Goal: Register for event/course

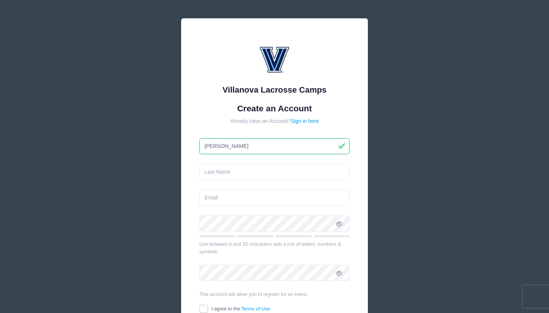
type input "[PERSON_NAME]"
type input "[PERSON_NAME][EMAIL_ADDRESS][PERSON_NAME][DOMAIN_NAME]"
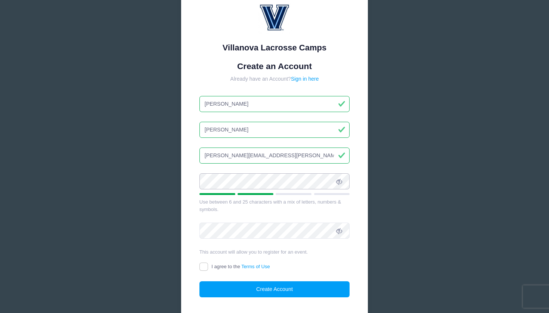
scroll to position [59, 0]
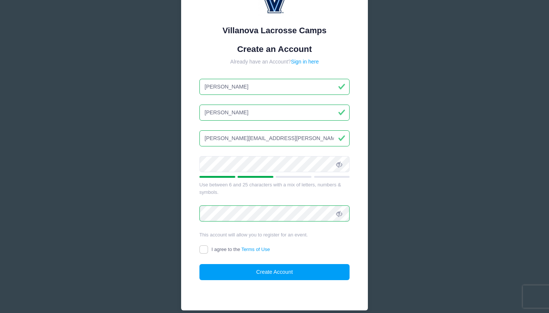
click at [203, 248] on input "I agree to the Terms of Use" at bounding box center [203, 249] width 9 height 9
checkbox input "true"
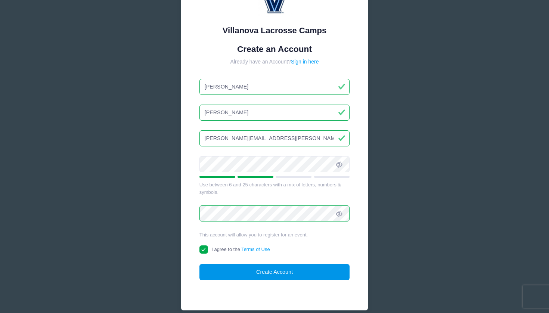
click at [243, 272] on button "Create Account" at bounding box center [274, 272] width 150 height 16
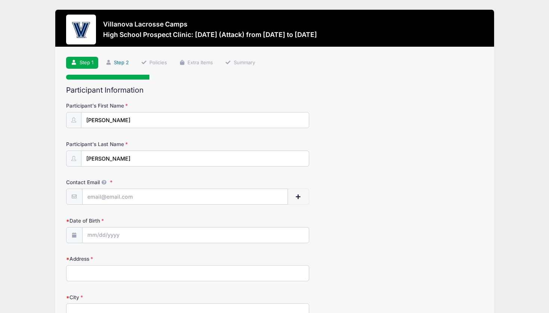
click at [120, 59] on link "Step 2" at bounding box center [116, 63] width 33 height 12
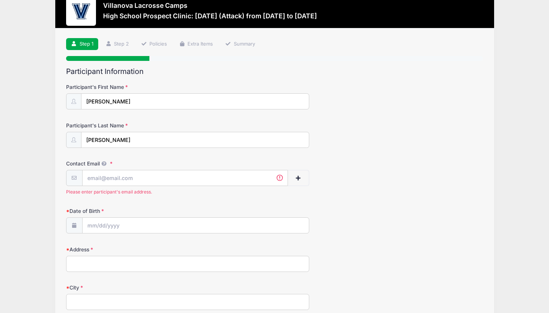
scroll to position [50, 0]
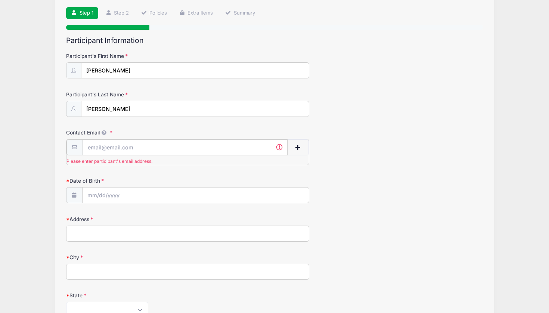
click at [115, 152] on input "Contact Email" at bounding box center [185, 147] width 205 height 16
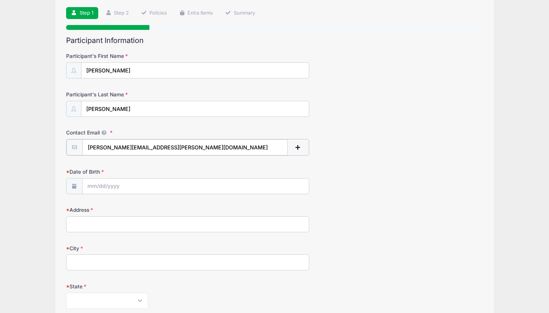
type input "[PERSON_NAME][EMAIL_ADDRESS][PERSON_NAME][DOMAIN_NAME]"
click at [101, 180] on input "Date of Birth" at bounding box center [196, 186] width 226 height 16
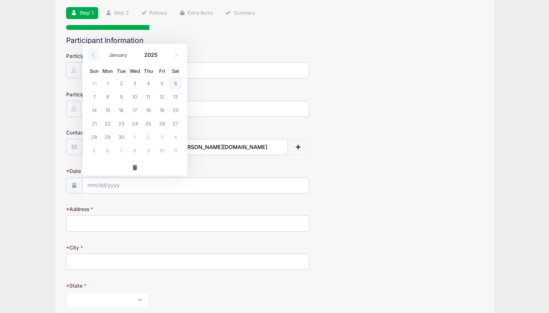
click at [93, 56] on icon at bounding box center [93, 55] width 5 height 5
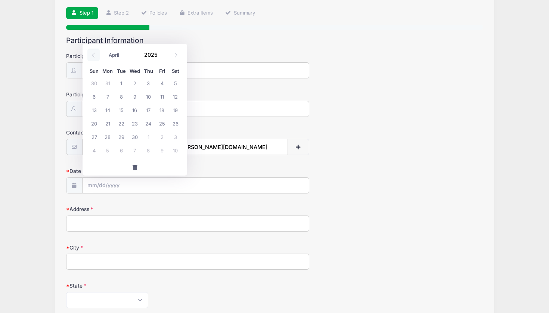
click at [93, 56] on icon at bounding box center [93, 55] width 5 height 5
select select "0"
click at [93, 56] on icon at bounding box center [93, 55] width 5 height 5
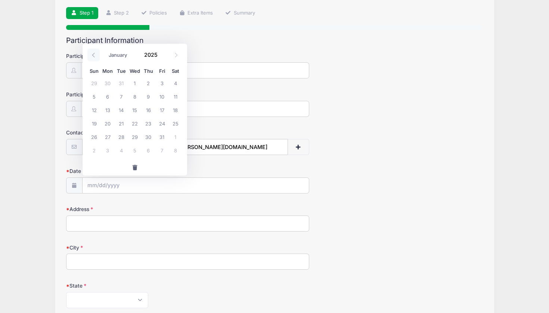
type input "2024"
click at [93, 56] on icon at bounding box center [93, 55] width 5 height 5
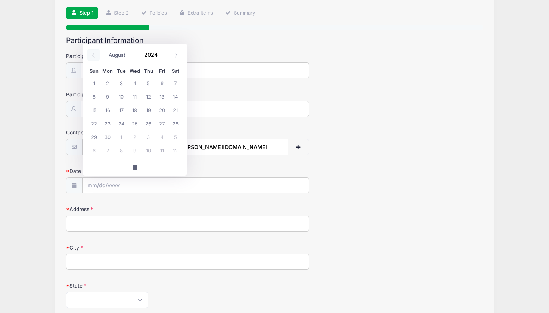
click at [93, 56] on icon at bounding box center [93, 55] width 5 height 5
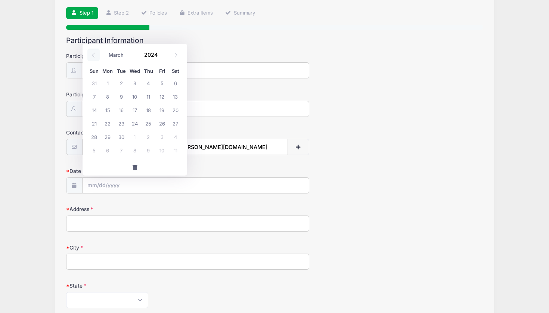
click at [93, 56] on icon at bounding box center [93, 55] width 5 height 5
select select "0"
click at [93, 56] on icon at bounding box center [93, 55] width 5 height 5
type input "2023"
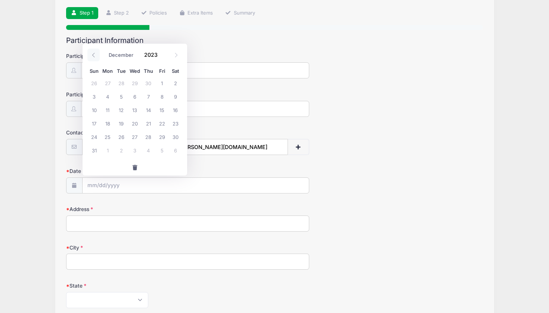
click at [93, 56] on icon at bounding box center [93, 55] width 5 height 5
select select "7"
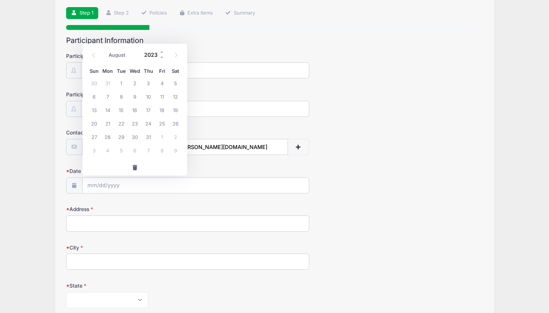
click at [151, 56] on input "2023" at bounding box center [152, 54] width 24 height 11
click at [160, 56] on span at bounding box center [161, 58] width 5 height 6
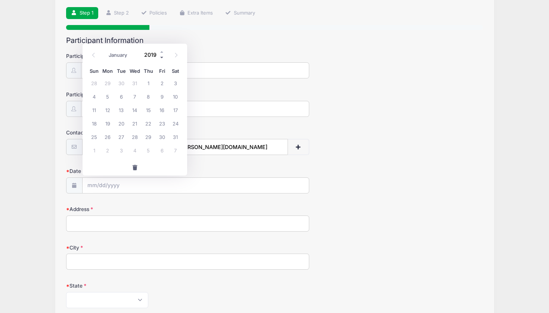
click at [160, 56] on span at bounding box center [161, 58] width 5 height 6
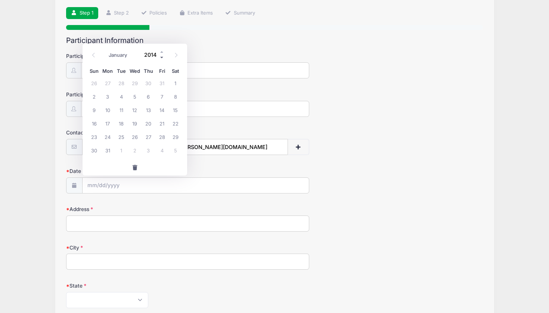
click at [160, 56] on span at bounding box center [161, 58] width 5 height 6
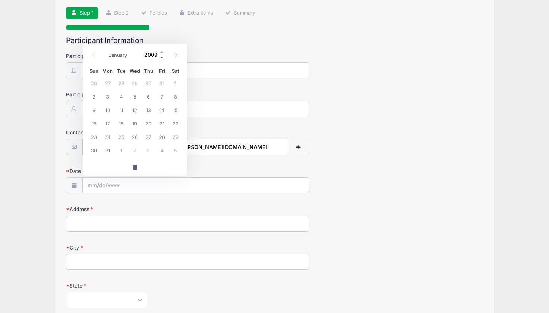
click at [160, 56] on span at bounding box center [161, 58] width 5 height 6
click at [161, 53] on span at bounding box center [161, 52] width 5 height 6
type input "2008"
select select "4"
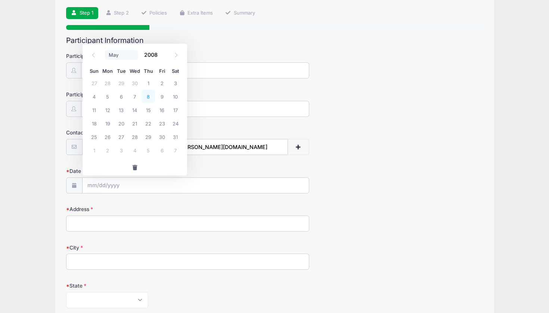
click at [147, 103] on span "8" at bounding box center [148, 96] width 13 height 13
type input "[DATE]"
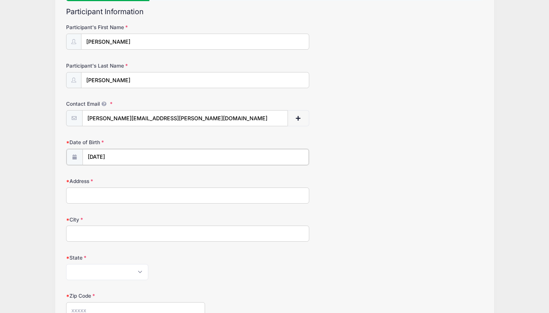
scroll to position [139, 0]
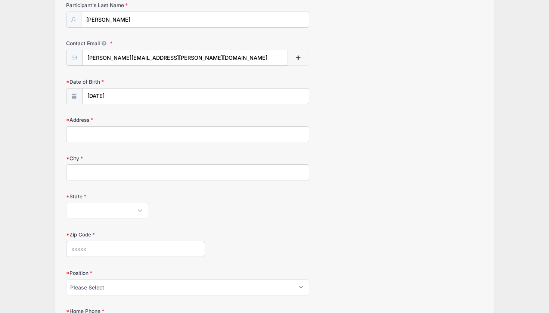
click at [128, 133] on input "Address" at bounding box center [187, 134] width 243 height 16
type input "[STREET_ADDRESS]"
click at [123, 174] on input "City" at bounding box center [187, 172] width 243 height 16
type input "N"
type input "[GEOGRAPHIC_DATA]"
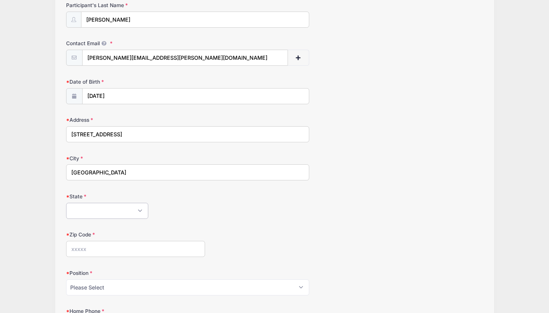
select select "NJ"
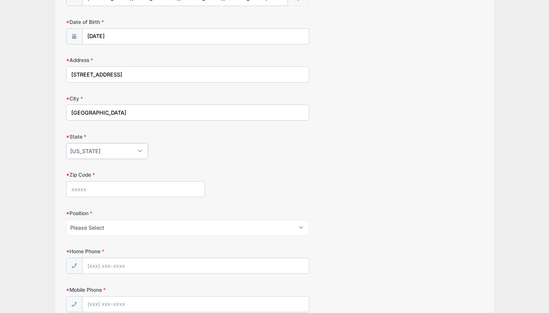
scroll to position [212, 0]
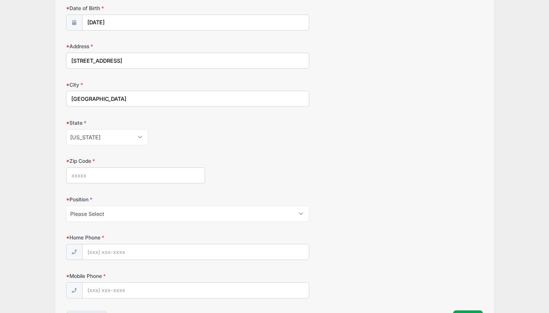
click at [135, 174] on input "Zip Code" at bounding box center [135, 175] width 139 height 16
type input "07750"
select select "Attack"
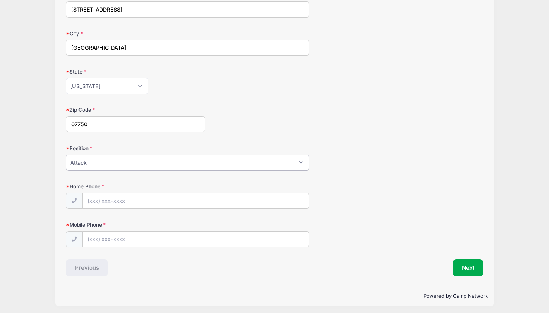
scroll to position [263, 0]
click at [155, 200] on input "Home Phone" at bounding box center [196, 201] width 226 height 16
type input "[PHONE_NUMBER]"
click at [147, 240] on input "Mobile Phone" at bounding box center [196, 240] width 226 height 16
drag, startPoint x: 142, startPoint y: 199, endPoint x: 83, endPoint y: 198, distance: 58.6
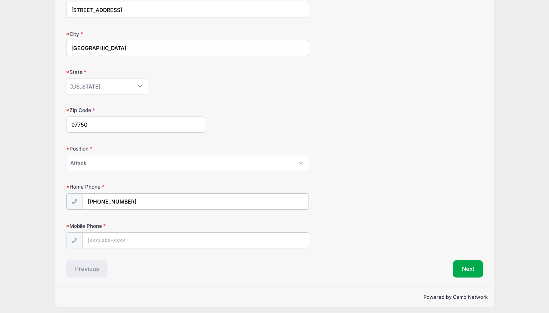
click at [83, 198] on input "[PHONE_NUMBER]" at bounding box center [196, 201] width 226 height 16
click at [116, 236] on input "Mobile Phone" at bounding box center [196, 240] width 226 height 16
paste input "[PHONE_NUMBER]"
type input "[PHONE_NUMBER]"
click at [225, 288] on div "Powered by Camp Network" at bounding box center [274, 296] width 439 height 20
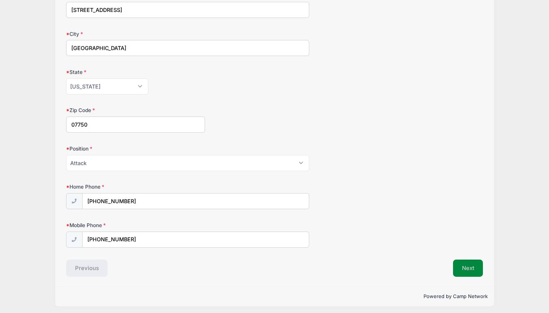
click at [468, 262] on button "Next" at bounding box center [468, 268] width 30 height 17
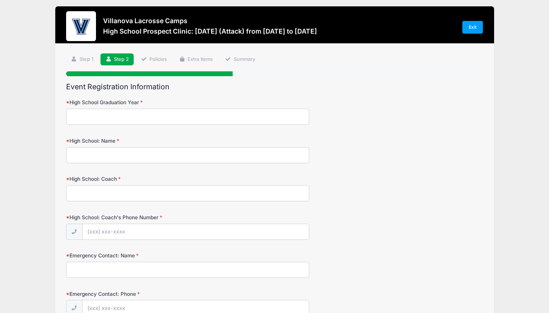
scroll to position [0, 0]
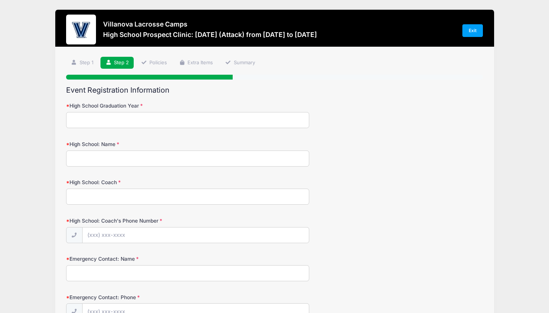
click at [221, 117] on input "High School Graduation Year" at bounding box center [187, 120] width 243 height 16
type input "2027"
click at [298, 157] on input "[DEMOGRAPHIC_DATA] Brothers Academy" at bounding box center [187, 158] width 243 height 16
click at [267, 156] on input "[DEMOGRAPHIC_DATA] Brothers Academy" at bounding box center [187, 158] width 243 height 16
click at [239, 161] on input "[DEMOGRAPHIC_DATA] Brothers Academy" at bounding box center [187, 158] width 243 height 16
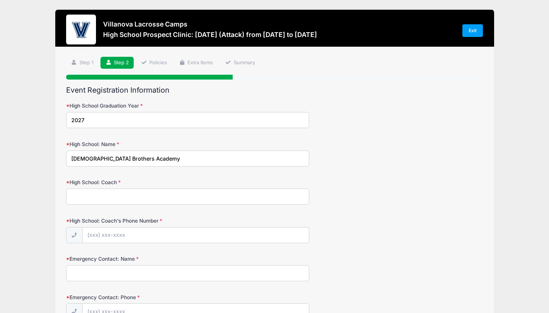
click at [209, 158] on input "[DEMOGRAPHIC_DATA] Brothers Academy" at bounding box center [187, 158] width 243 height 16
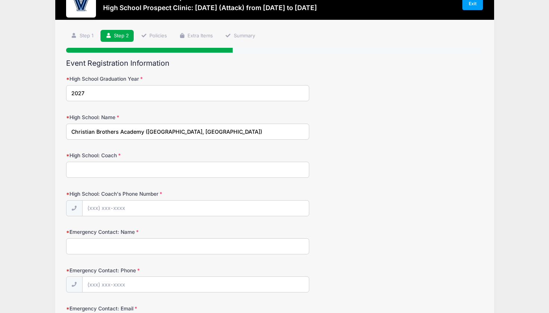
scroll to position [28, 0]
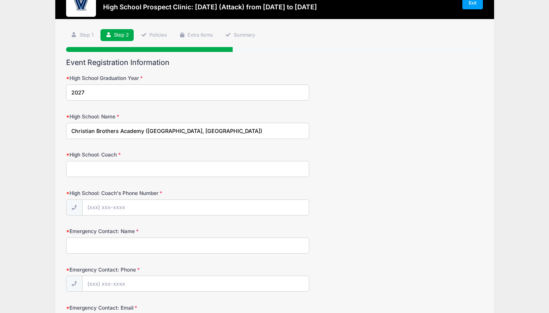
type input "Christian Brothers Academy ([GEOGRAPHIC_DATA], [GEOGRAPHIC_DATA])"
click at [192, 174] on input "High School: Coach" at bounding box center [187, 169] width 243 height 16
paste input "[EMAIL_ADDRESS][DOMAIN_NAME]"
type input "[EMAIL_ADDRESS][DOMAIN_NAME]"
click at [120, 208] on input "[PHONE_NUMBER]" at bounding box center [196, 208] width 226 height 16
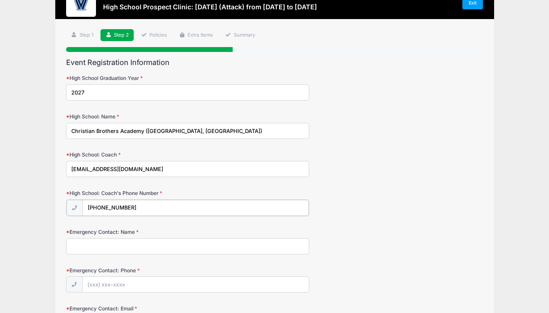
click at [122, 207] on input "[PHONE_NUMBER]" at bounding box center [196, 208] width 226 height 16
type input "[PHONE_NUMBER]"
click at [102, 248] on input "[PERSON_NAME]" at bounding box center [187, 246] width 243 height 16
click at [102, 279] on input "Emergency Contact: Phone" at bounding box center [196, 284] width 226 height 16
click at [121, 240] on input "[PERSON_NAME]" at bounding box center [187, 246] width 243 height 16
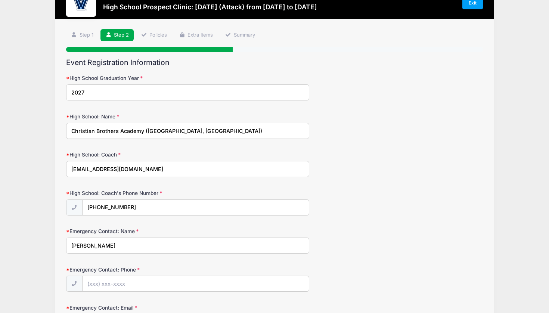
click at [120, 244] on input "[PERSON_NAME]" at bounding box center [187, 246] width 243 height 16
type input "[PERSON_NAME]"
click at [121, 281] on input "Emergency Contact: Phone" at bounding box center [196, 284] width 226 height 16
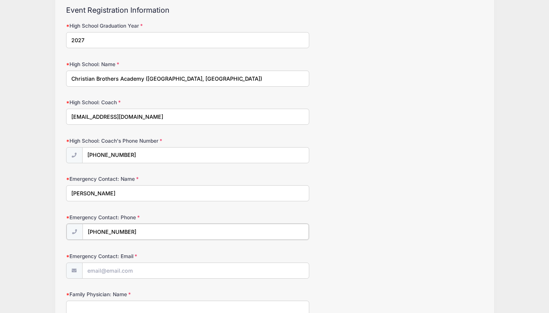
scroll to position [115, 0]
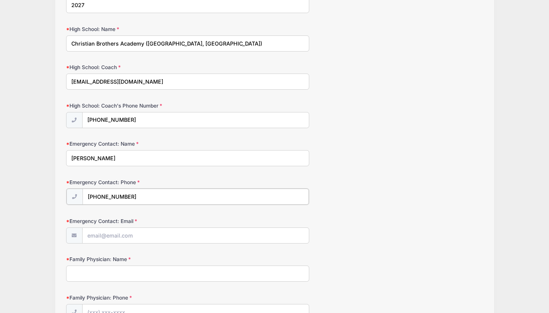
type input "[PHONE_NUMBER]"
type input "[PERSON_NAME][EMAIL_ADDRESS][PERSON_NAME][DOMAIN_NAME]"
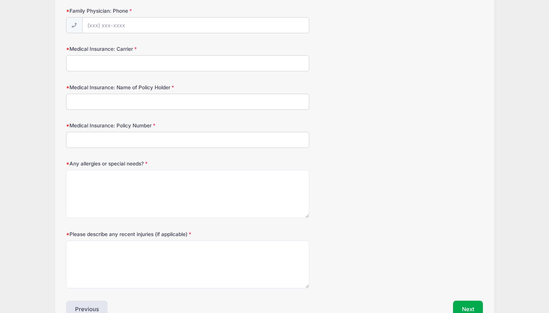
scroll to position [400, 0]
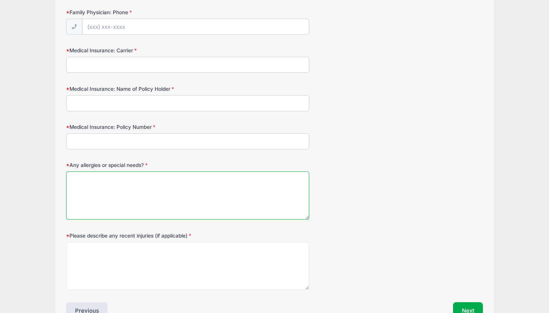
click at [148, 193] on textarea "Any allergies or special needs?" at bounding box center [187, 195] width 243 height 48
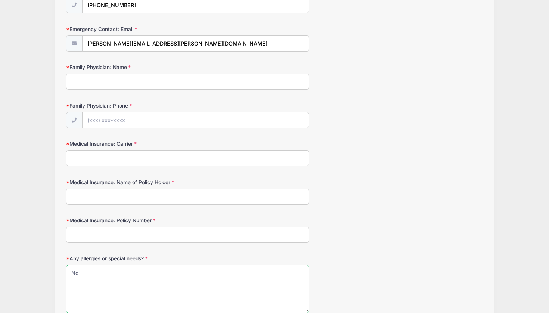
scroll to position [285, 0]
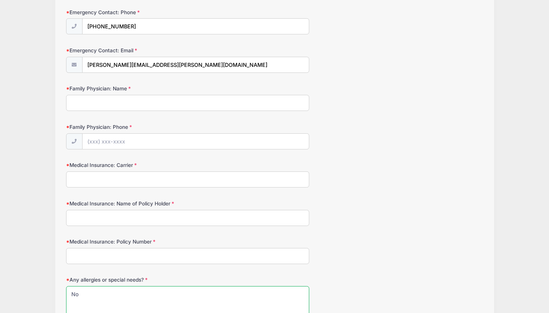
type textarea "No"
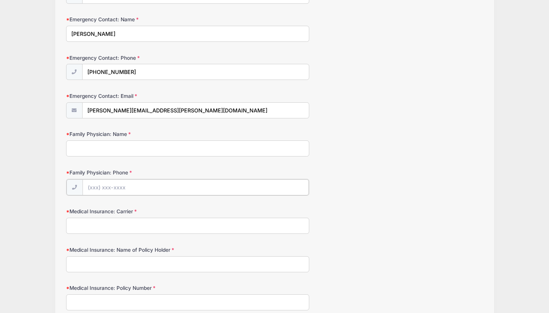
scroll to position [235, 0]
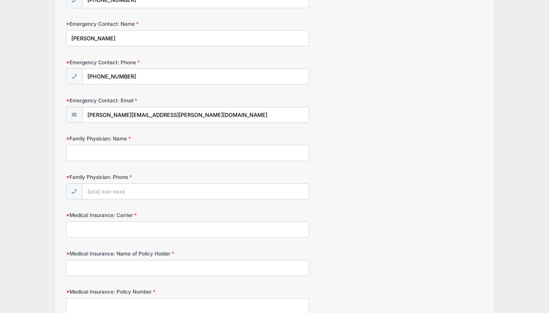
click at [116, 150] on input "Family Physician: Name" at bounding box center [187, 153] width 243 height 16
type input "TLC pediatrics"
click at [179, 194] on input "Family Physician: Phone" at bounding box center [196, 192] width 226 height 16
type input "[PHONE_NUMBER]"
click at [177, 231] on input "Medical Insurance: Carrier" at bounding box center [187, 229] width 243 height 16
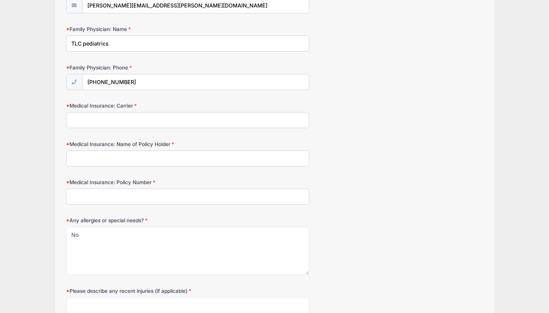
scroll to position [345, 0]
type input "Anthem"
type input "[PERSON_NAME]"
click at [132, 189] on input "Medical Insurance: Policy Number" at bounding box center [187, 195] width 243 height 16
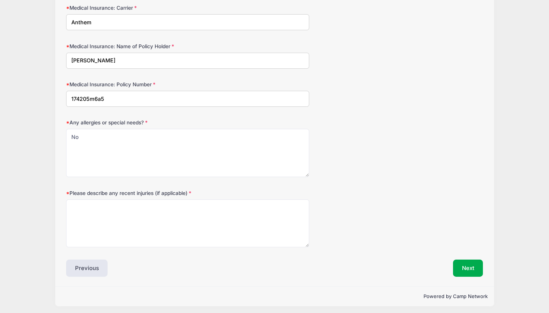
scroll to position [442, 0]
type input "174205m6a5"
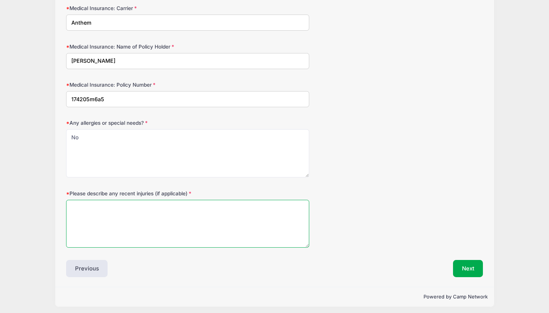
click at [143, 205] on textarea "Please describe any recent injuries (if applicable)" at bounding box center [187, 224] width 243 height 48
type textarea "none"
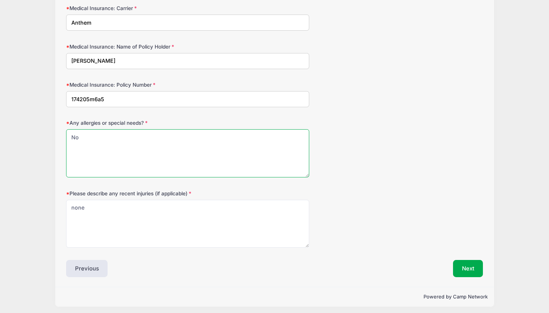
click at [100, 140] on textarea "No" at bounding box center [187, 153] width 243 height 48
type textarea "None"
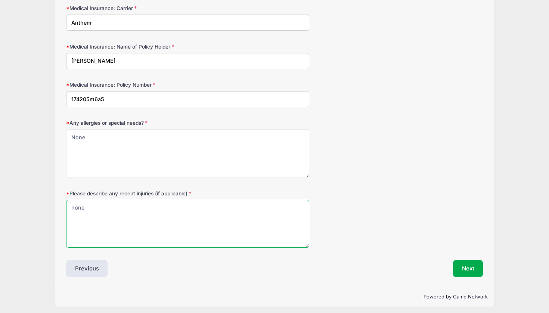
click at [74, 205] on textarea "none" at bounding box center [187, 224] width 243 height 48
type textarea "None"
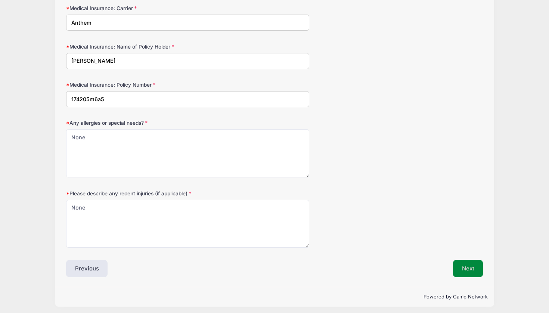
click at [466, 264] on button "Next" at bounding box center [468, 268] width 30 height 17
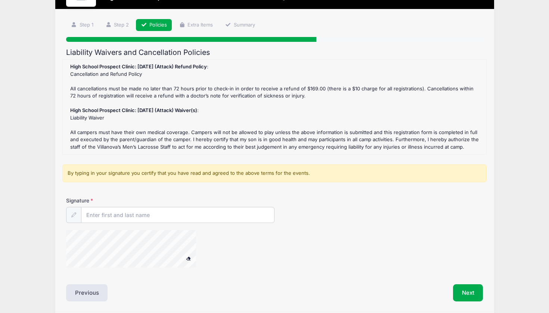
scroll to position [0, 0]
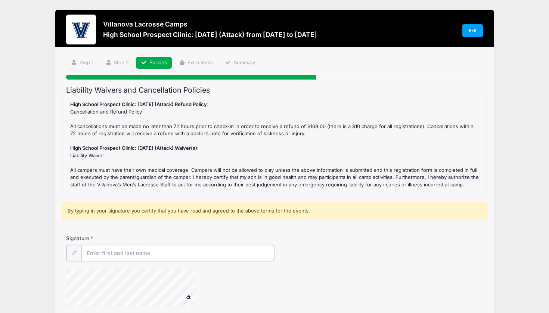
click at [159, 250] on input "Signature" at bounding box center [177, 253] width 193 height 16
type input "[PERSON_NAME] [PERSON_NAME]"
click at [334, 241] on div "Signature [PERSON_NAME] [PERSON_NAME]" at bounding box center [274, 248] width 417 height 26
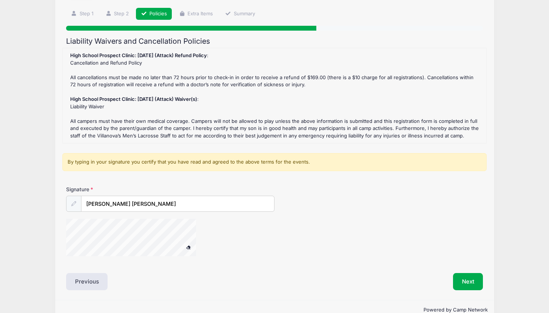
scroll to position [49, 0]
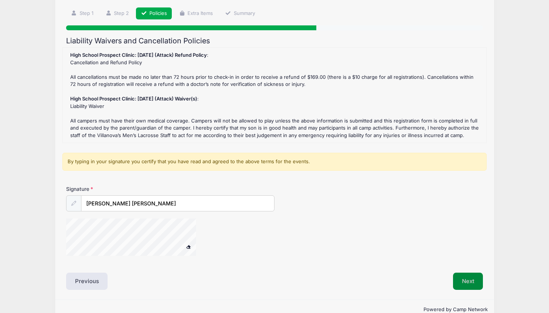
click at [469, 277] on button "Next" at bounding box center [468, 281] width 30 height 17
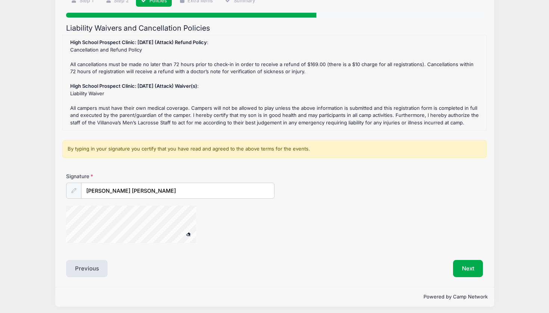
scroll to position [62, 0]
click at [464, 260] on button "Next" at bounding box center [468, 268] width 30 height 17
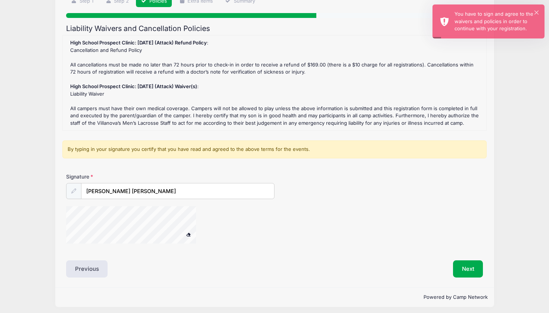
click at [199, 206] on div at bounding box center [140, 226] width 149 height 40
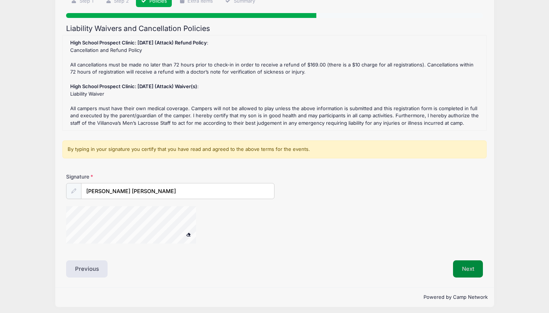
click at [461, 266] on button "Next" at bounding box center [468, 268] width 30 height 17
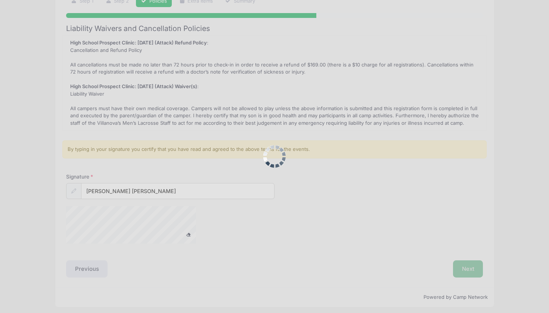
scroll to position [0, 0]
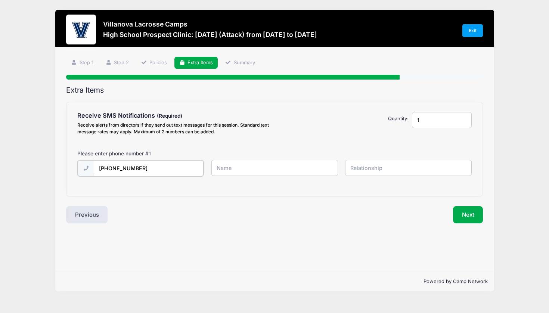
type input "[PHONE_NUMBER]"
type input "R"
type input "s"
type input "[PERSON_NAME] [PERSON_NAME]"
click at [376, 171] on input "text" at bounding box center [408, 168] width 127 height 16
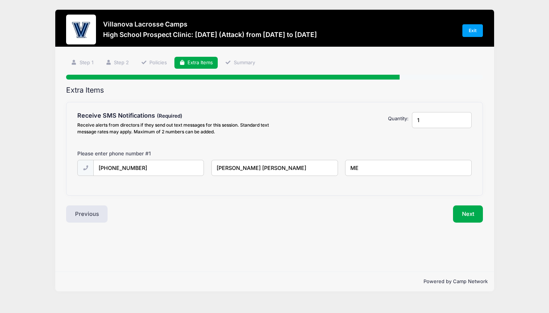
type input "M"
click at [301, 173] on input "[PERSON_NAME] [PERSON_NAME]" at bounding box center [274, 168] width 127 height 16
click at [130, 173] on input "[PHONE_NUMBER]" at bounding box center [149, 168] width 110 height 16
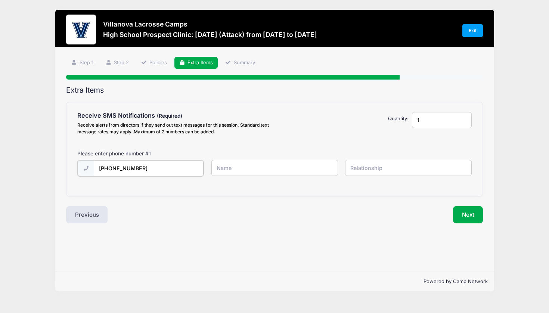
click at [130, 173] on input "[PHONE_NUMBER]" at bounding box center [149, 168] width 110 height 16
click at [226, 199] on div "Extra Items Receive SMS Notifications Receive alerts from directors if they sen…" at bounding box center [274, 154] width 417 height 137
click at [472, 218] on button "Next" at bounding box center [468, 213] width 30 height 17
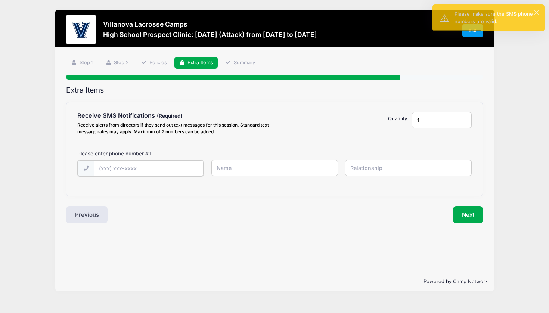
click at [151, 167] on input "text" at bounding box center [149, 168] width 110 height 16
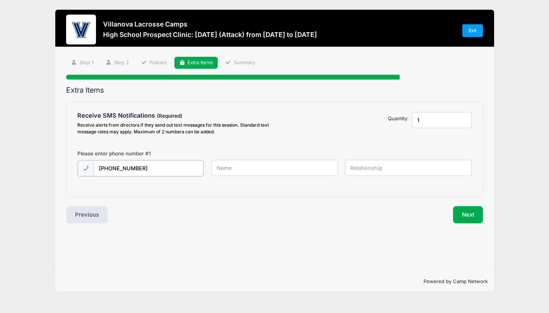
type input "[PHONE_NUMBER]"
click at [232, 174] on input "text" at bounding box center [274, 168] width 127 height 16
type input "t"
type input "[PERSON_NAME] [PERSON_NAME]"
click at [368, 170] on input "text" at bounding box center [408, 168] width 127 height 16
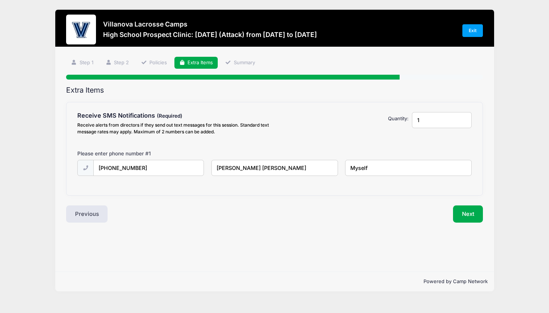
type input "Myself"
click at [464, 121] on input "1" at bounding box center [442, 120] width 60 height 16
type input "2"
click at [464, 117] on input "2" at bounding box center [442, 120] width 60 height 16
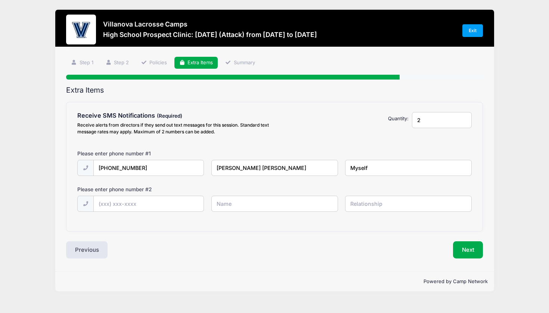
click at [377, 171] on input "Myself" at bounding box center [408, 168] width 127 height 16
type input "Me"
click at [261, 263] on div "Step 4 /7 Step 1 Step 2 Policies Extra Items Summary Participant Information Pa…" at bounding box center [274, 159] width 439 height 225
click at [133, 210] on input "text" at bounding box center [149, 204] width 110 height 16
click at [431, 122] on input "2" at bounding box center [442, 120] width 60 height 16
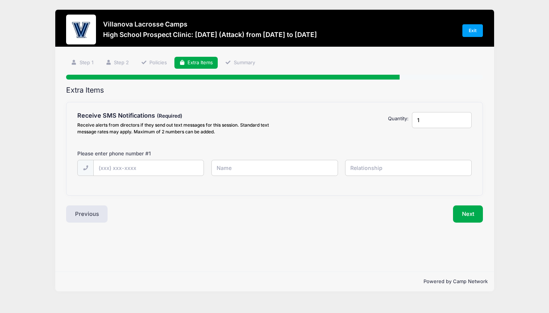
type input "1"
type input "[PHONE_NUMBER]"
type input "[PERSON_NAME] [PERSON_NAME]"
click at [395, 161] on input "text" at bounding box center [408, 168] width 127 height 16
type input "m"
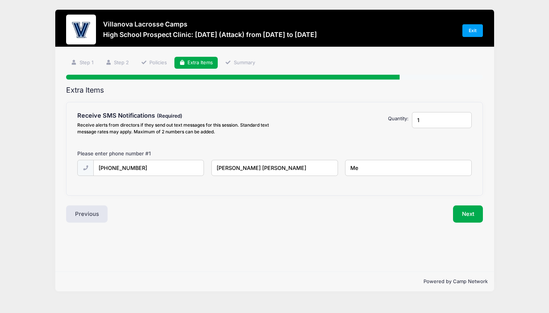
type input "Me"
click at [364, 262] on div "Step 4 /7 Step 1 Step 2 Policies Extra Items Summary Participant Information Pa…" at bounding box center [274, 159] width 439 height 225
click at [463, 213] on button "Next" at bounding box center [468, 213] width 30 height 17
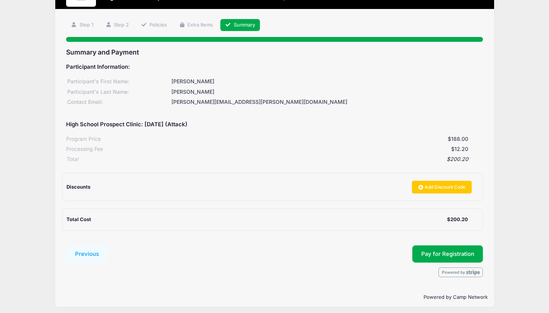
scroll to position [37, 0]
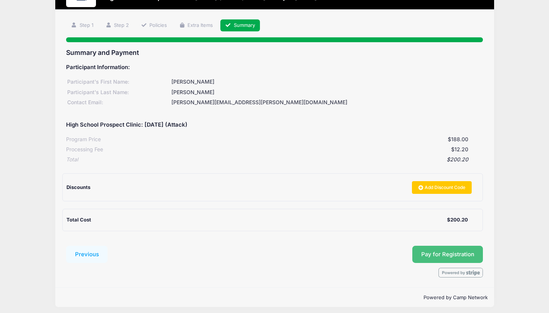
click at [430, 256] on button "Pay for Registration" at bounding box center [447, 254] width 71 height 17
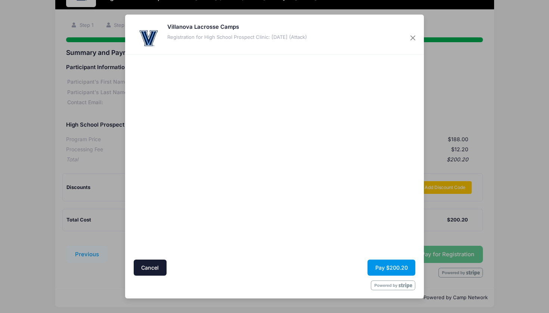
click at [404, 267] on button "Pay $200.20" at bounding box center [391, 268] width 48 height 16
